Goal: Find specific page/section: Find specific page/section

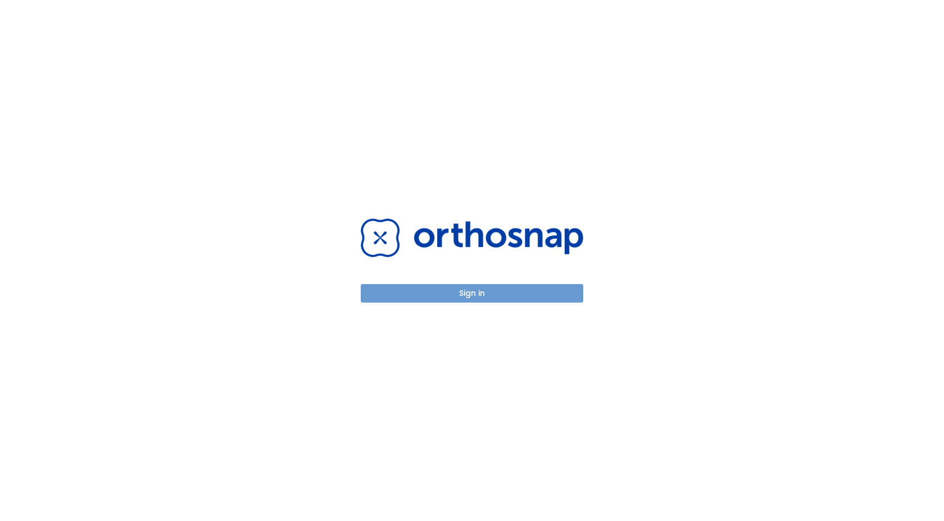
click at [461, 289] on button "Sign in" at bounding box center [472, 293] width 222 height 19
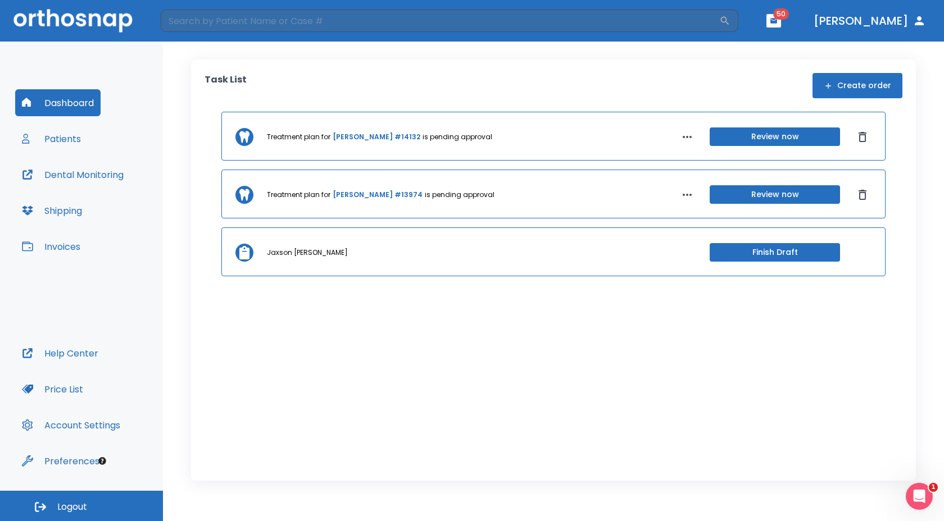
click at [57, 138] on button "Patients" at bounding box center [51, 138] width 72 height 27
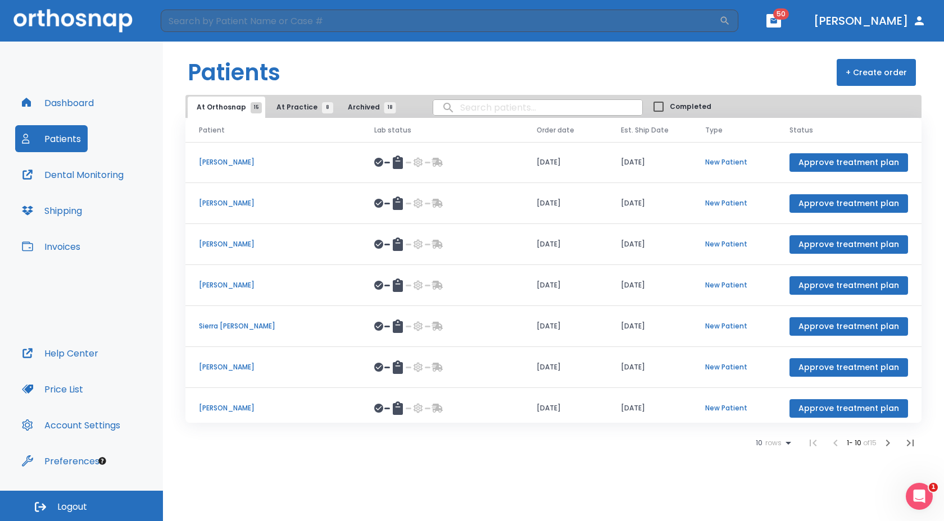
click at [285, 102] on span "At Practice 8" at bounding box center [301, 107] width 51 height 10
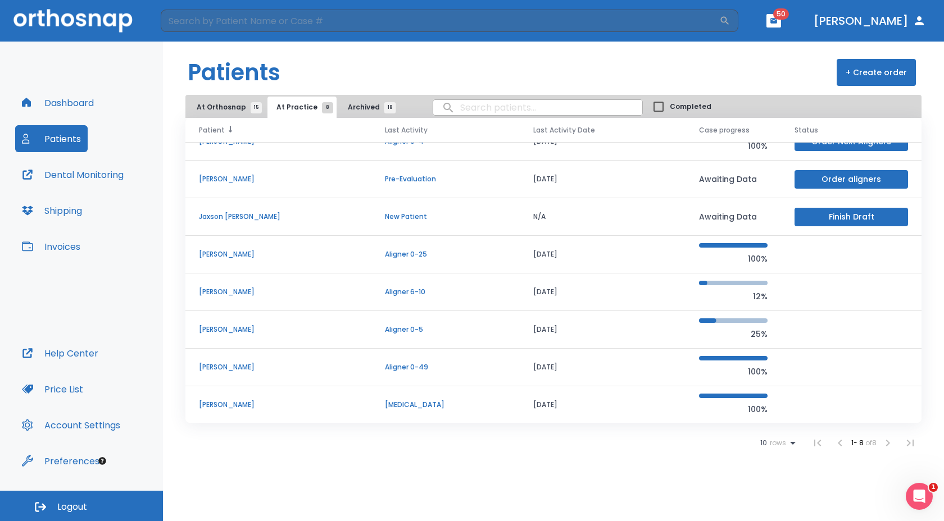
scroll to position [21, 0]
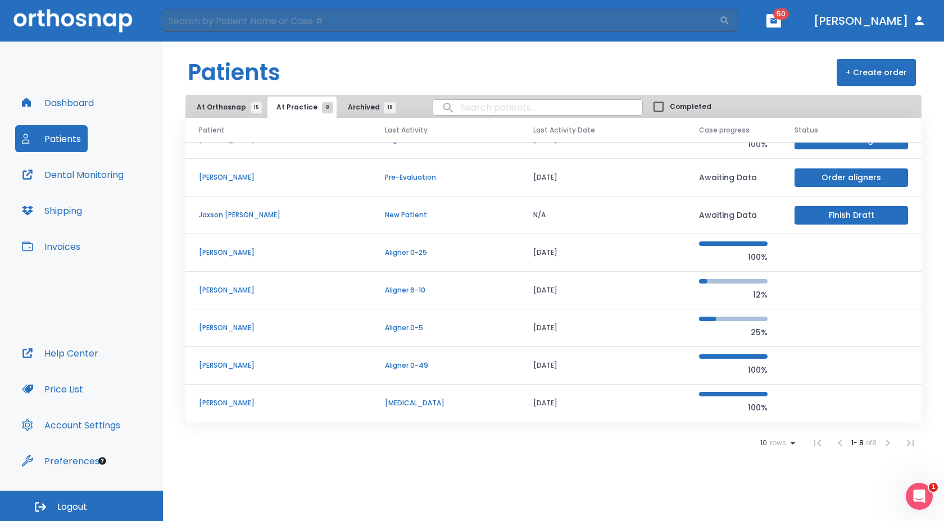
click at [221, 98] on button "At Orthosnap 15" at bounding box center [227, 107] width 78 height 21
